Goal: Check status

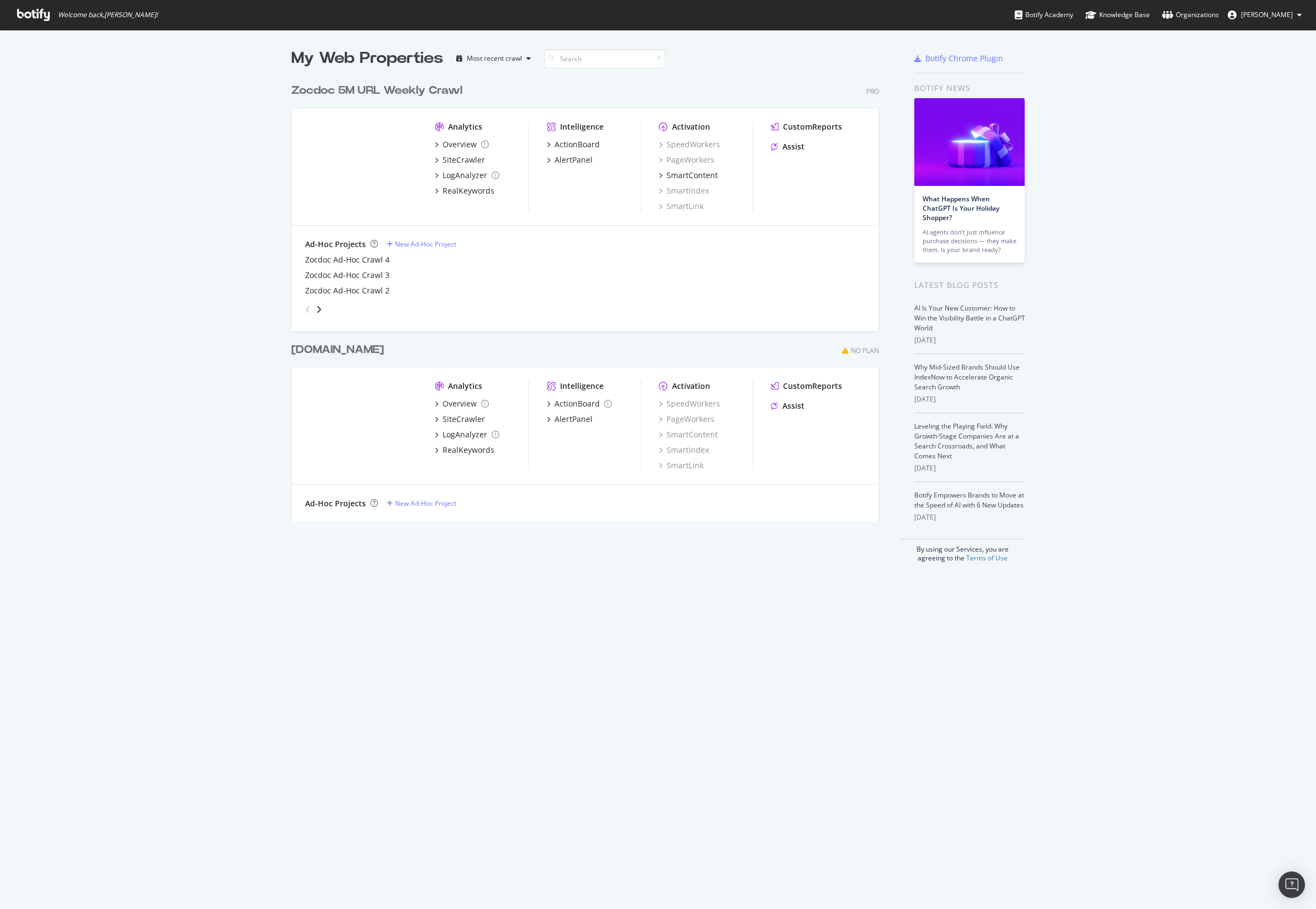
scroll to position [899, 1295]
click at [459, 158] on div "SiteCrawler" at bounding box center [463, 159] width 42 height 11
